Goal: Transaction & Acquisition: Purchase product/service

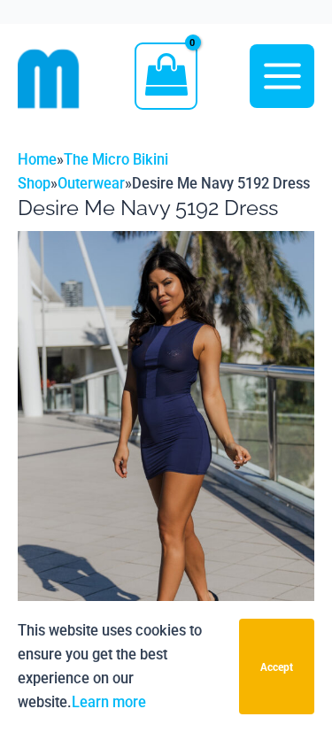
click at [274, 667] on button "Accept" at bounding box center [276, 667] width 75 height 96
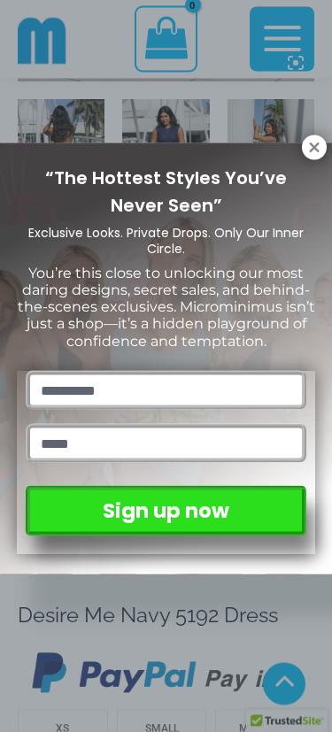
scroll to position [570, 0]
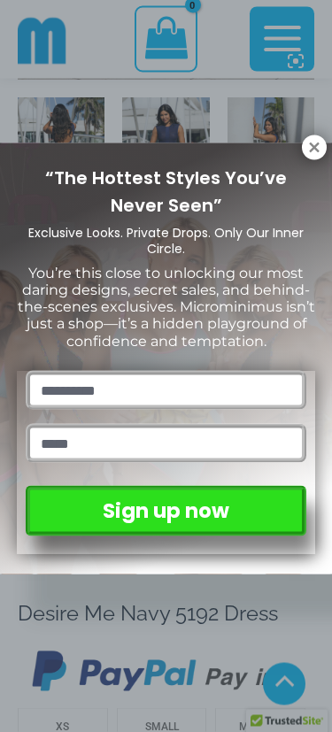
click at [306, 157] on button at bounding box center [314, 148] width 25 height 25
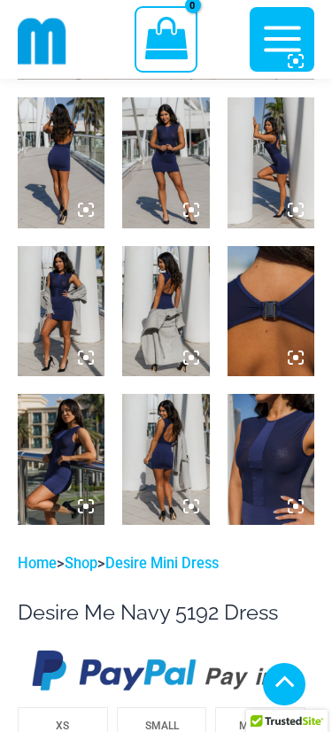
click at [50, 151] on img at bounding box center [61, 162] width 87 height 130
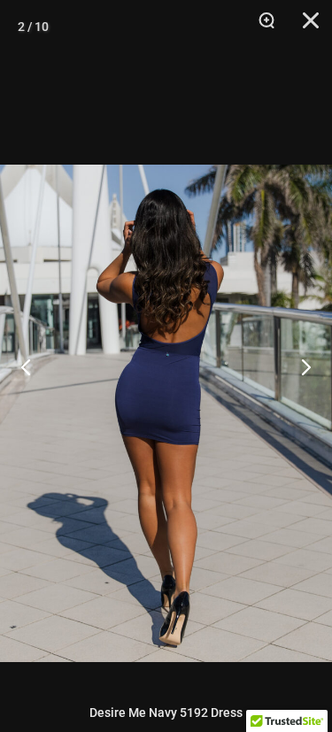
click at [306, 411] on button "Next" at bounding box center [299, 366] width 66 height 89
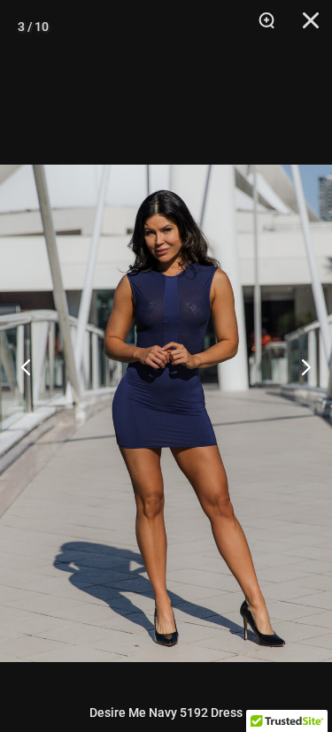
click at [312, 411] on button "Next" at bounding box center [299, 366] width 66 height 89
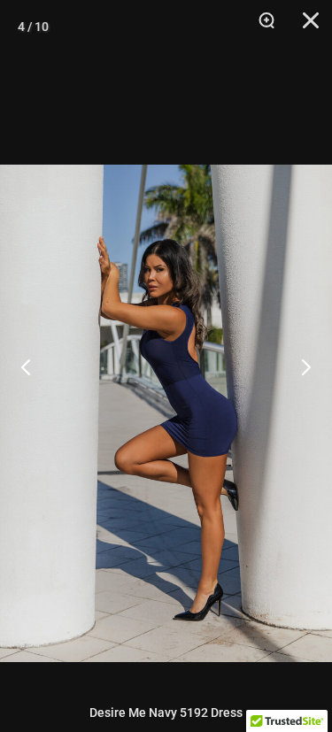
click at [315, 411] on button "Next" at bounding box center [299, 366] width 66 height 89
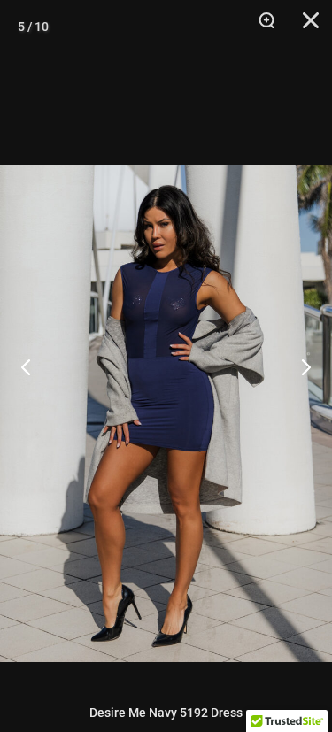
click at [314, 410] on button "Next" at bounding box center [299, 366] width 66 height 89
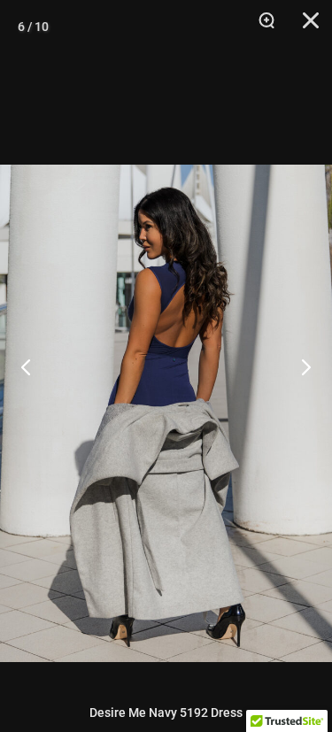
click at [321, 411] on button "Next" at bounding box center [299, 366] width 66 height 89
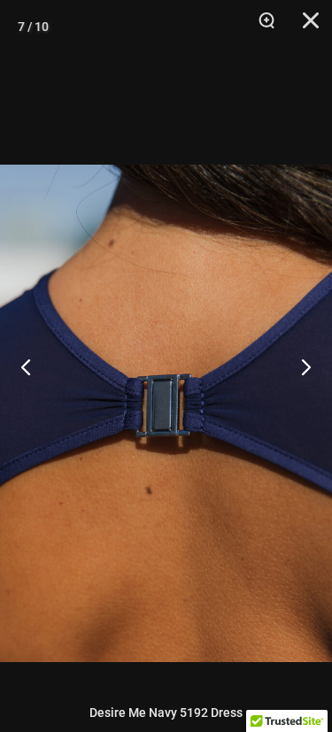
click at [319, 411] on button "Next" at bounding box center [299, 366] width 66 height 89
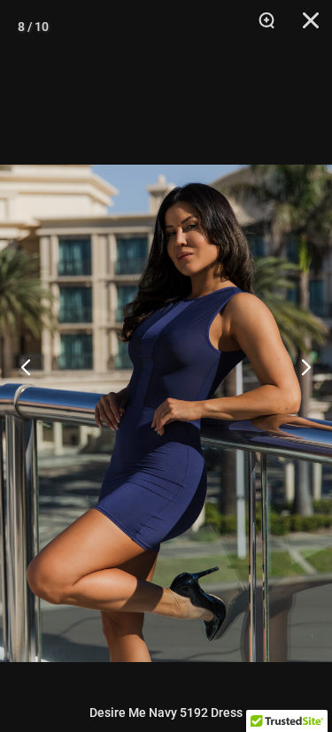
click at [316, 411] on button "Next" at bounding box center [299, 366] width 66 height 89
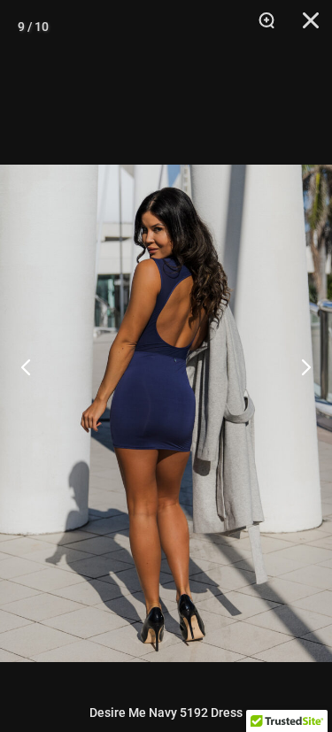
click at [316, 411] on button "Next" at bounding box center [299, 366] width 66 height 89
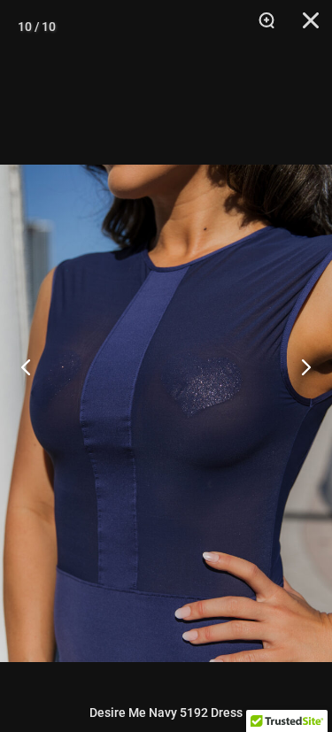
click at [314, 411] on button "Next" at bounding box center [299, 366] width 66 height 89
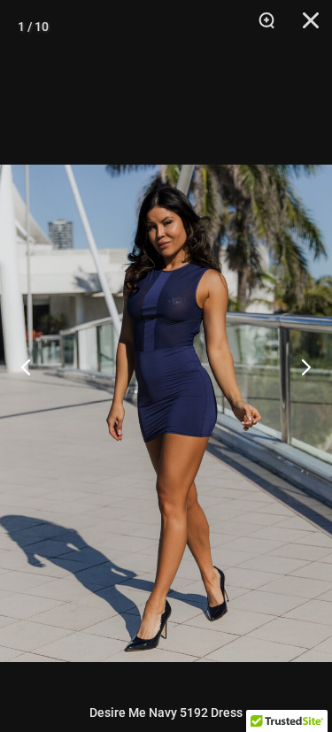
click at [314, 411] on button "Next" at bounding box center [299, 366] width 66 height 89
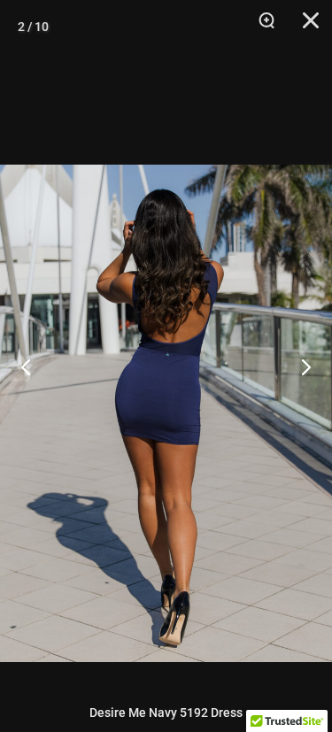
click at [316, 411] on button "Next" at bounding box center [299, 366] width 66 height 89
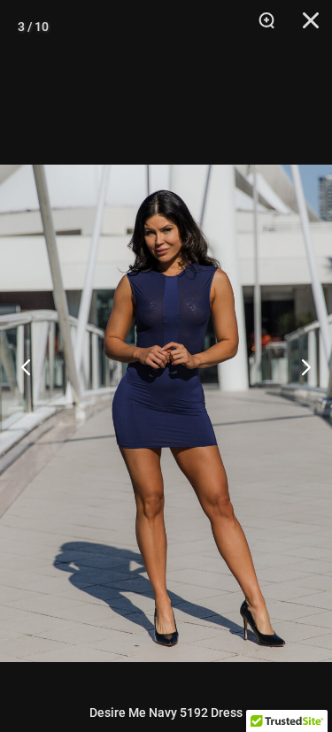
click at [314, 8] on button "Close" at bounding box center [305, 26] width 44 height 53
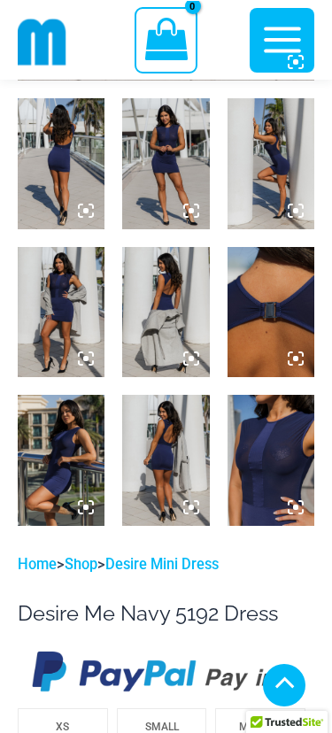
scroll to position [618, 0]
